Goal: Information Seeking & Learning: Learn about a topic

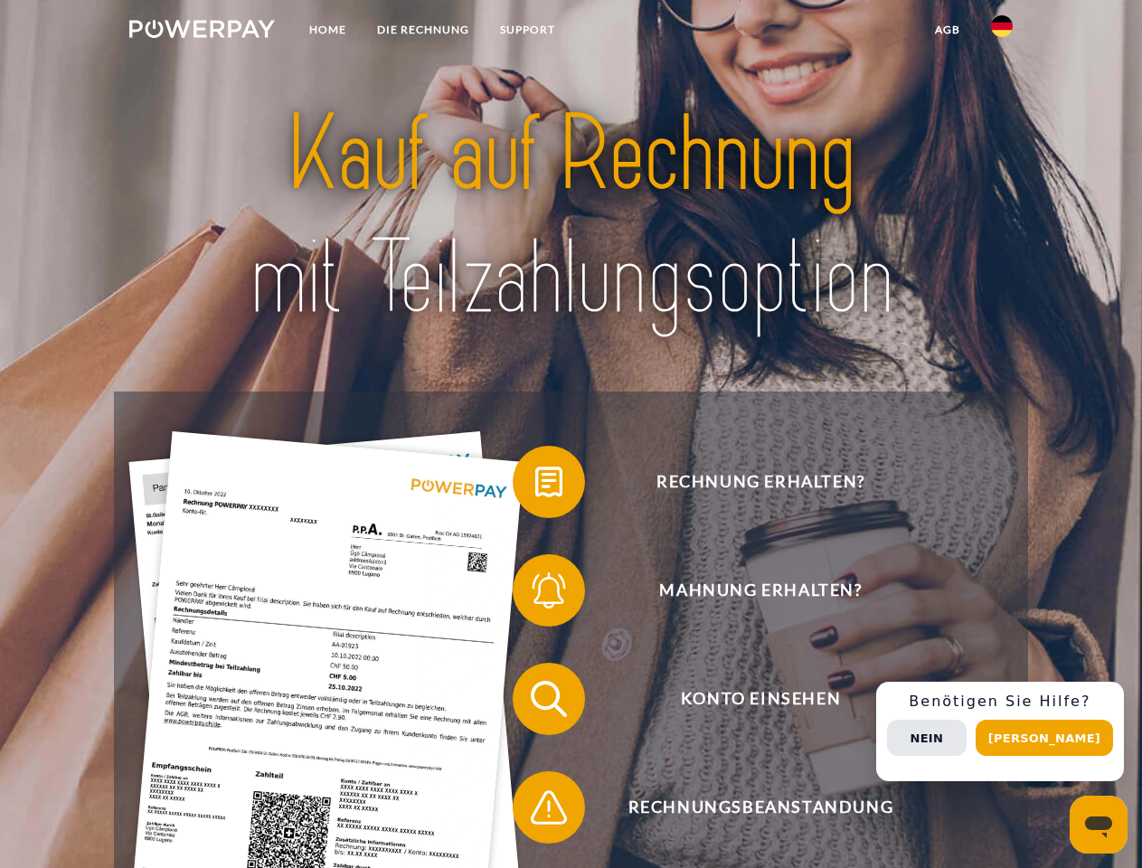
click at [202, 32] on img at bounding box center [202, 29] width 146 height 18
click at [1002, 32] on img at bounding box center [1002, 26] width 22 height 22
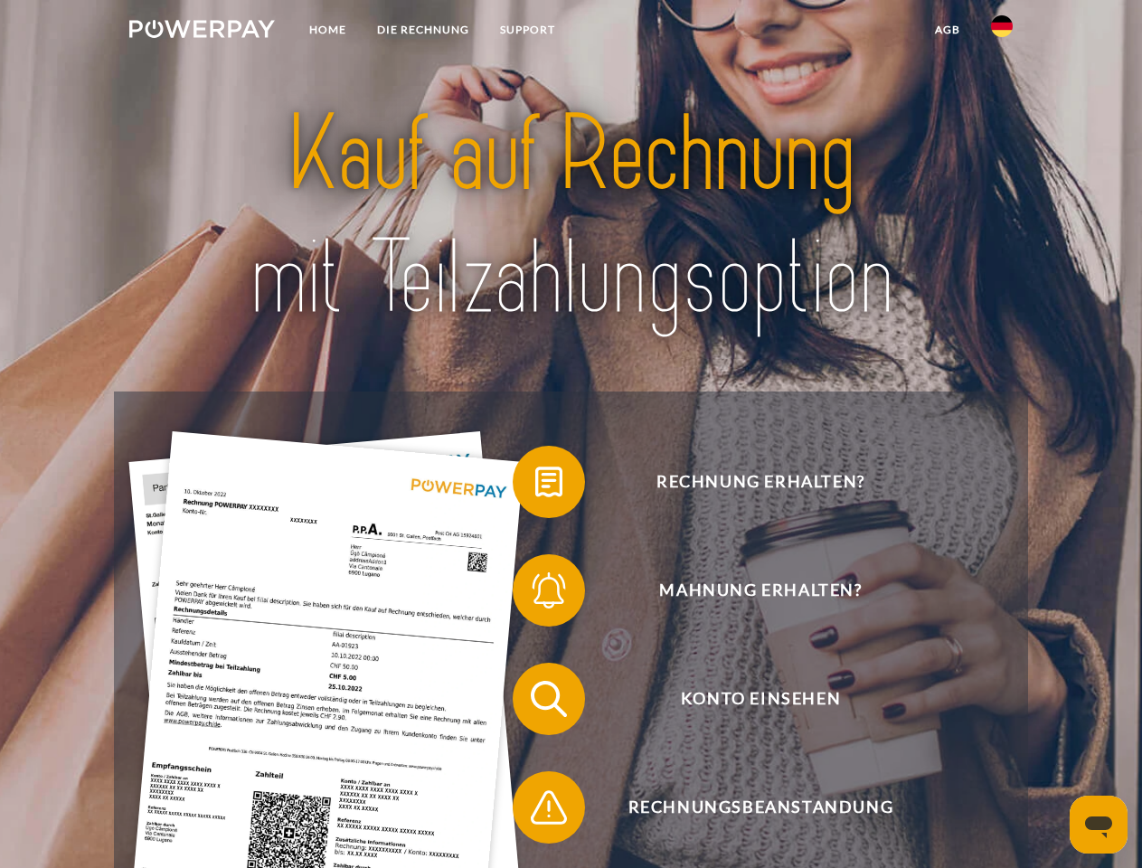
click at [947, 30] on link "agb" at bounding box center [948, 30] width 56 height 33
click at [535, 486] on span at bounding box center [522, 482] width 90 height 90
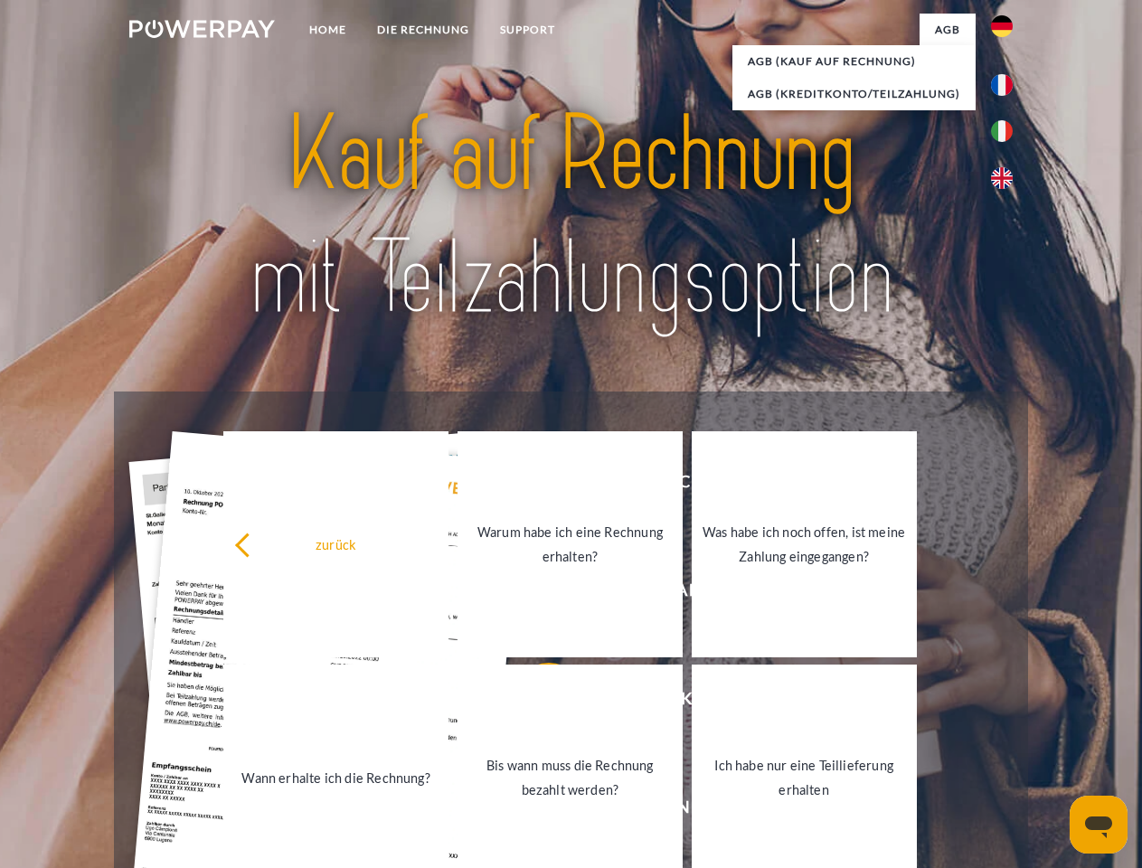
click at [535, 594] on link "Warum habe ich eine Rechnung erhalten?" at bounding box center [570, 544] width 225 height 226
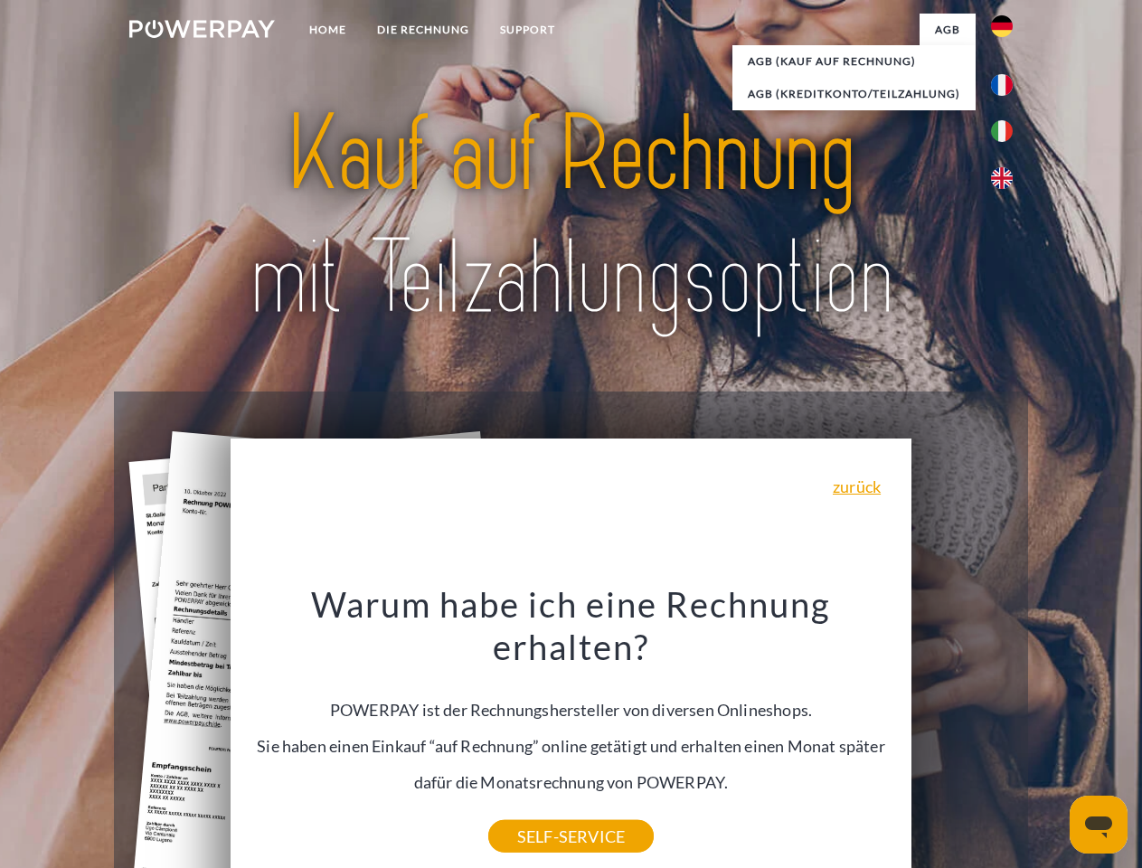
click at [535, 703] on div "Warum habe ich eine Rechnung erhalten? POWERPAY ist der Rechnungshersteller von…" at bounding box center [571, 709] width 660 height 254
click at [535, 811] on div "Warum habe ich eine Rechnung erhalten? POWERPAY ist der Rechnungshersteller von…" at bounding box center [571, 709] width 660 height 254
click at [1006, 732] on div "Rechnung erhalten? Mahnung erhalten? Konto einsehen" at bounding box center [570, 753] width 913 height 723
click at [962, 735] on span "Konto einsehen" at bounding box center [760, 699] width 443 height 72
click at [1051, 738] on header "Home DIE RECHNUNG SUPPORT" at bounding box center [571, 624] width 1142 height 1249
